Goal: Task Accomplishment & Management: Manage account settings

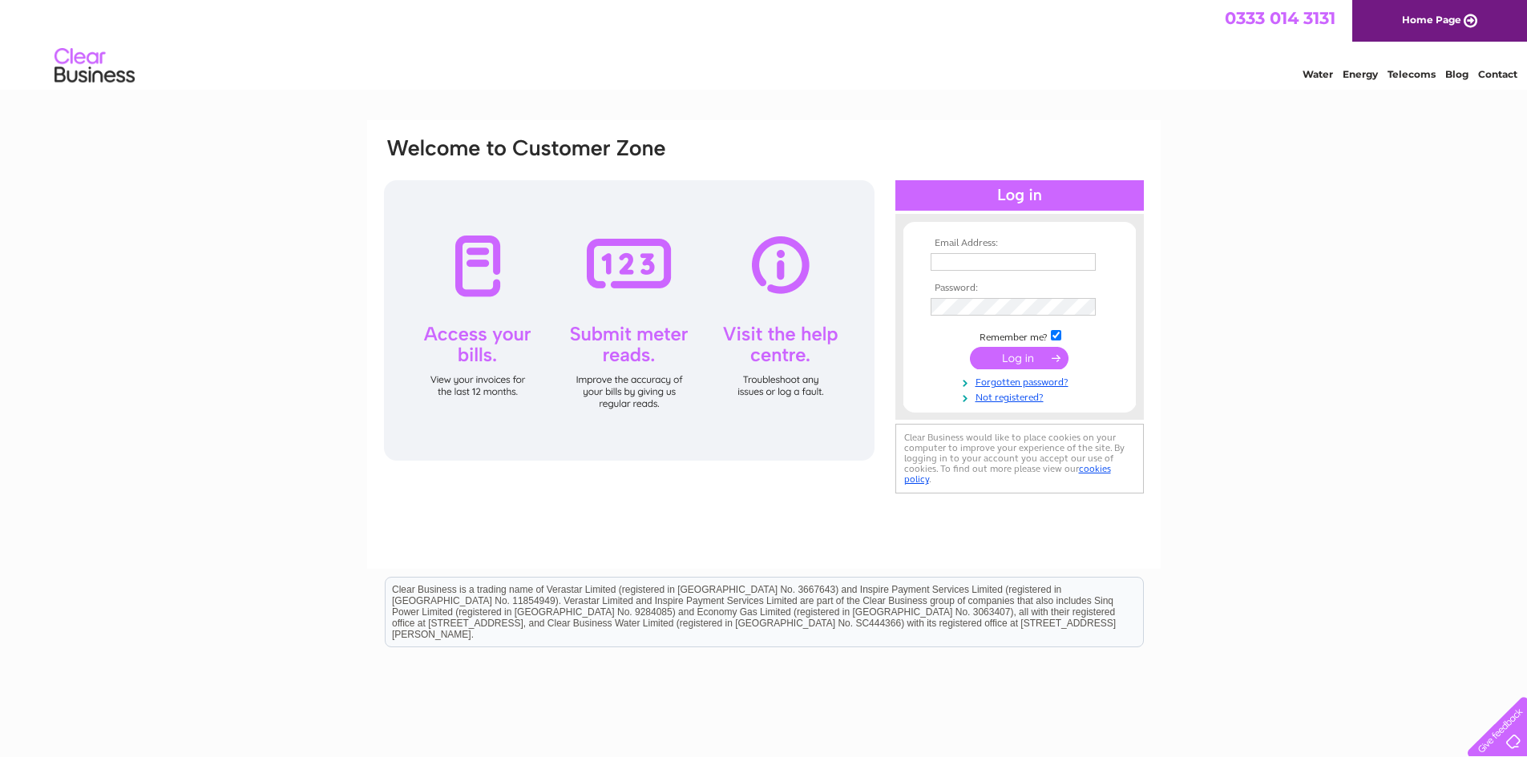
type input "[EMAIL_ADDRESS][DOMAIN_NAME]"
click at [1015, 349] on input "submit" at bounding box center [1019, 358] width 99 height 22
click at [1013, 357] on input "submit" at bounding box center [1019, 358] width 99 height 22
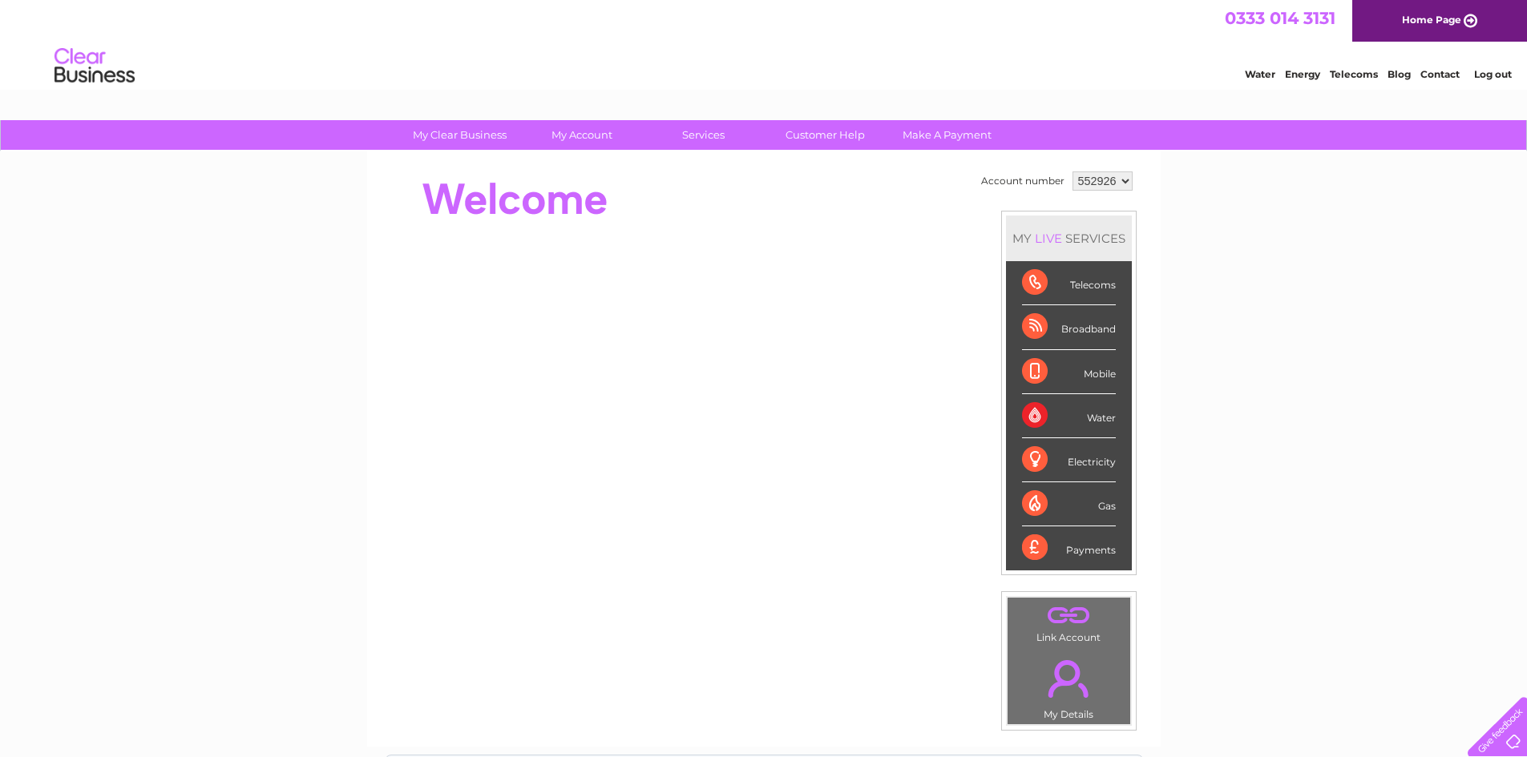
click at [1029, 287] on div "Telecoms" at bounding box center [1069, 283] width 94 height 44
click at [1028, 287] on div "Telecoms" at bounding box center [1069, 283] width 94 height 44
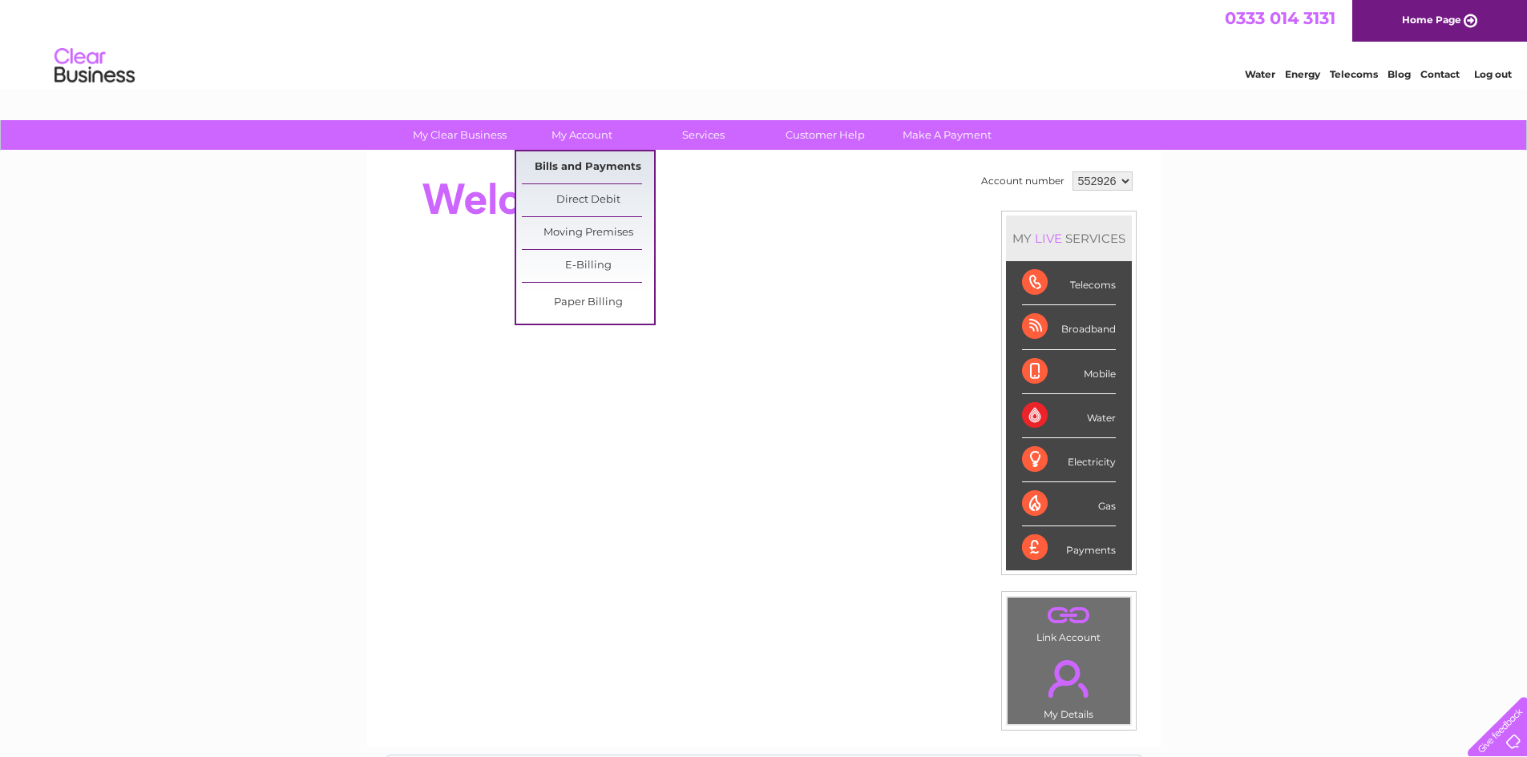
click at [562, 164] on link "Bills and Payments" at bounding box center [588, 167] width 132 height 32
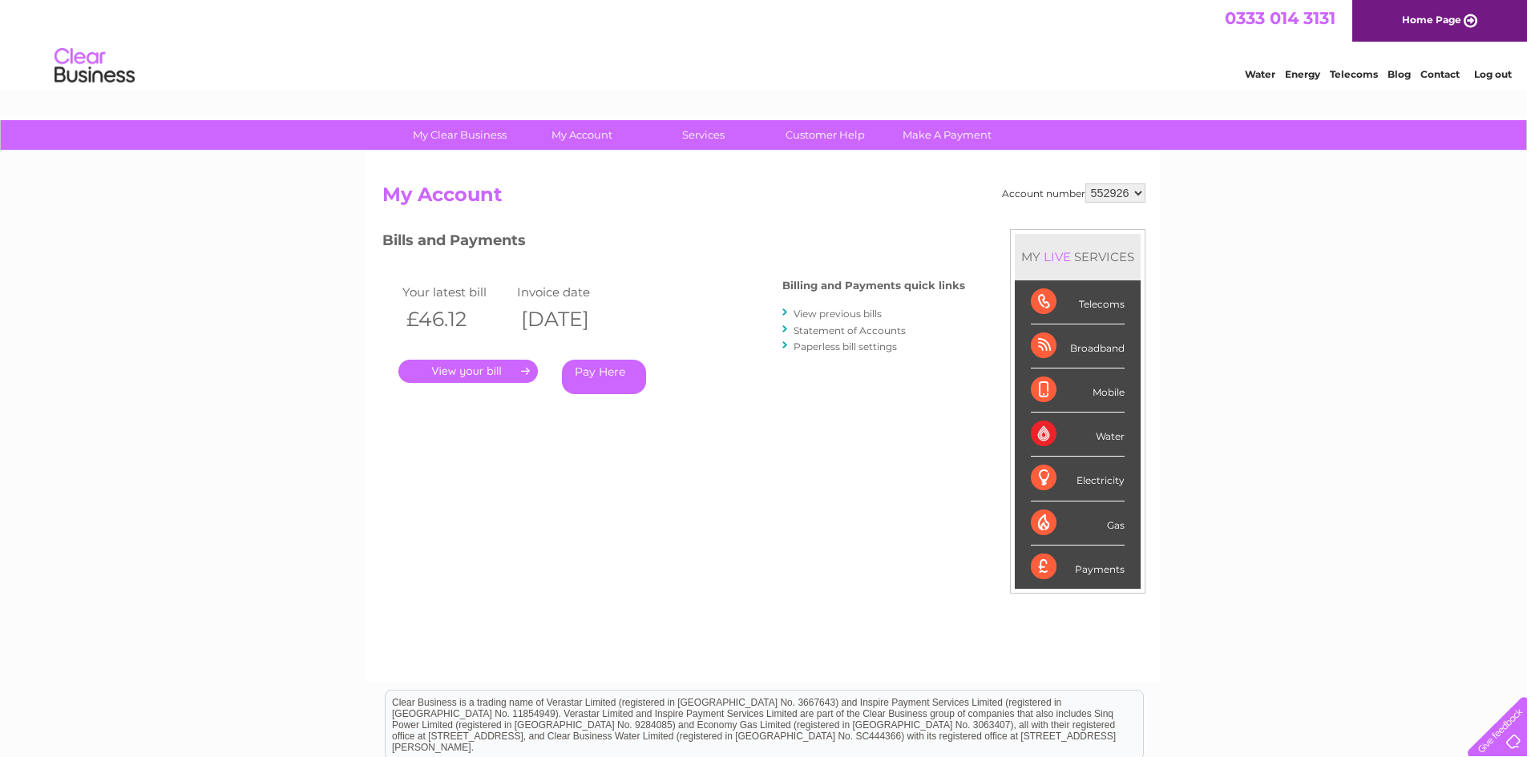
click at [466, 366] on link "." at bounding box center [467, 371] width 139 height 23
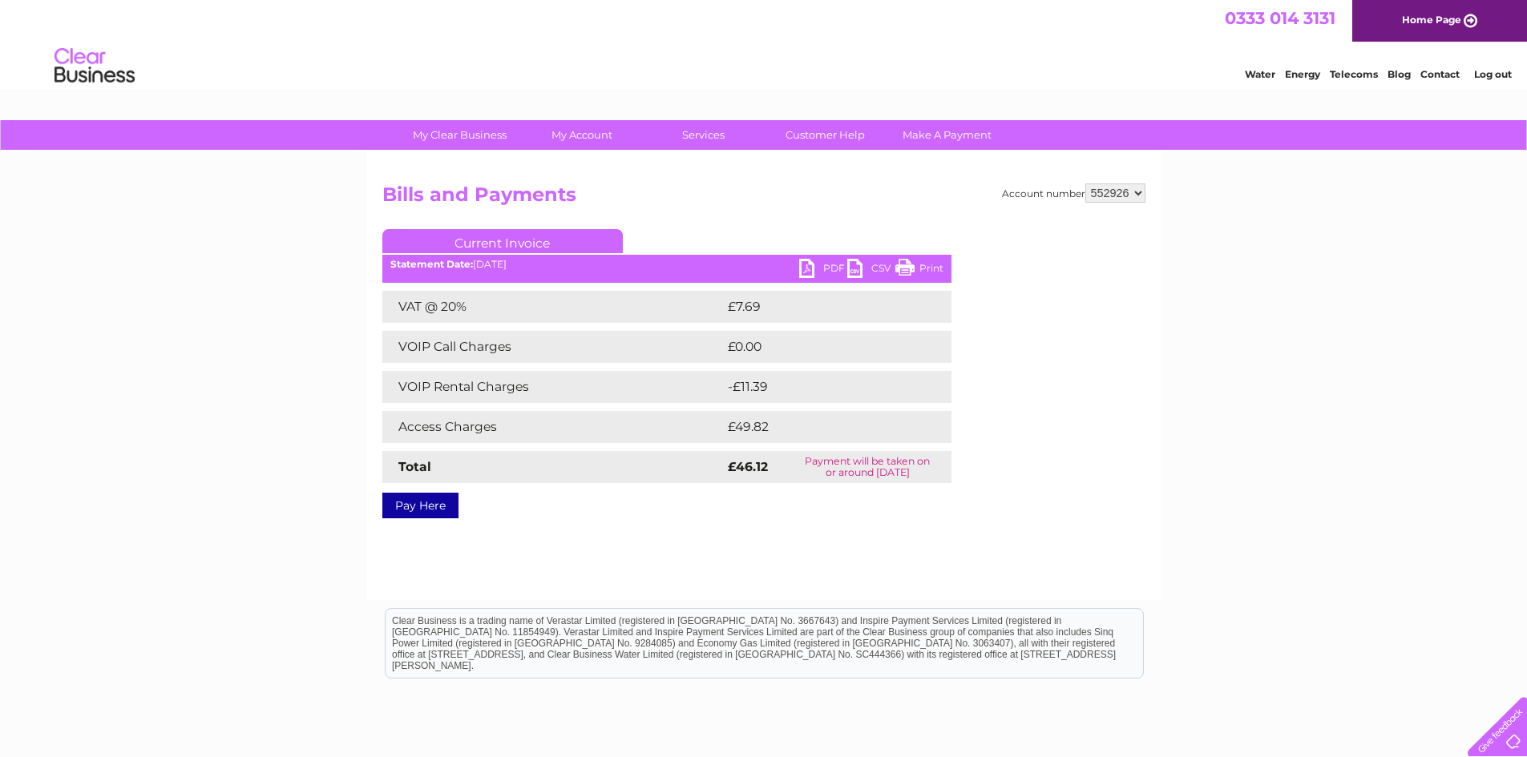
click at [818, 269] on link "PDF" at bounding box center [823, 270] width 48 height 23
click at [806, 265] on link "PDF" at bounding box center [823, 270] width 48 height 23
